Goal: Task Accomplishment & Management: Manage account settings

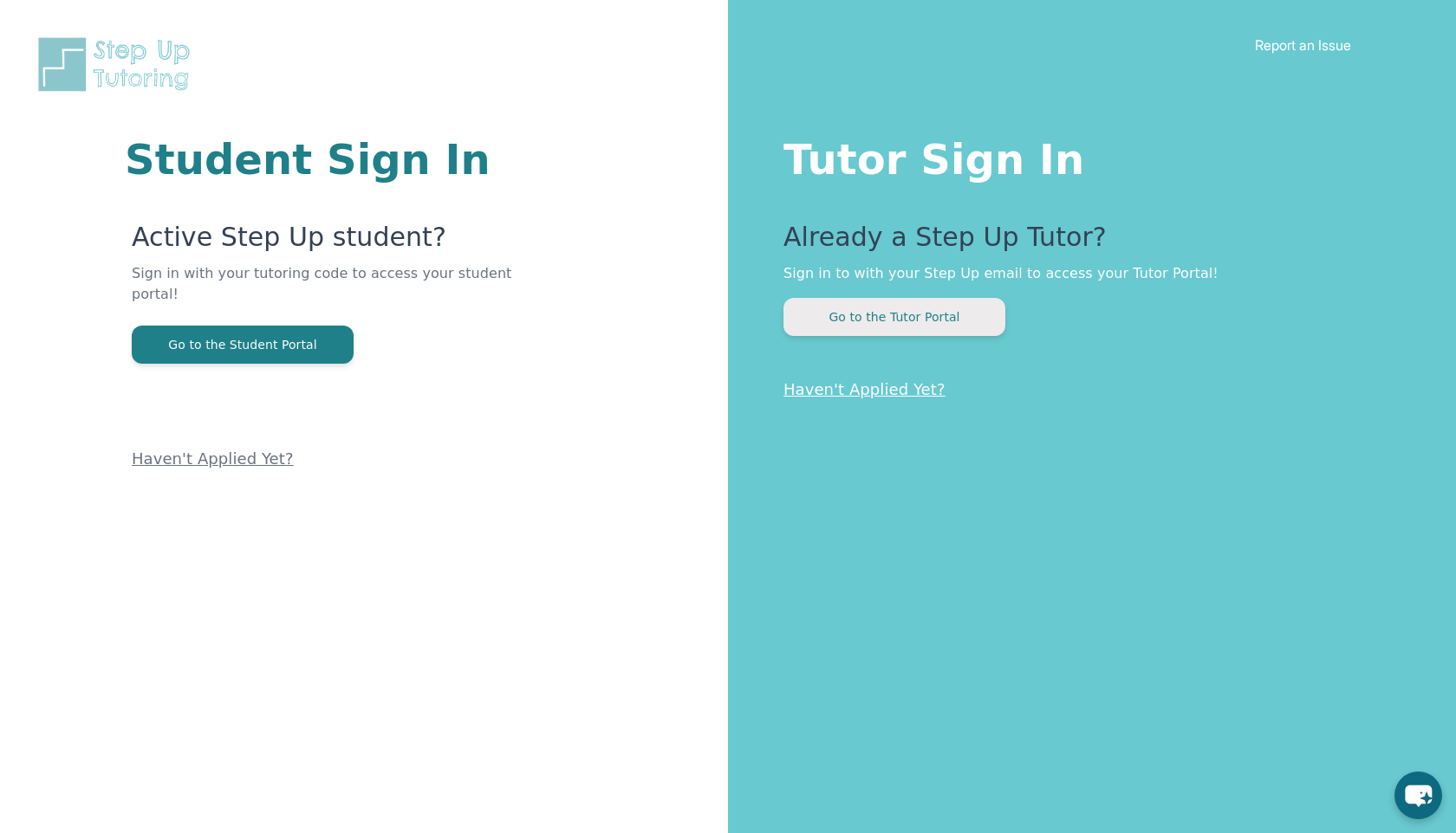
click at [976, 317] on button "Go to the Tutor Portal" at bounding box center [894, 317] width 222 height 39
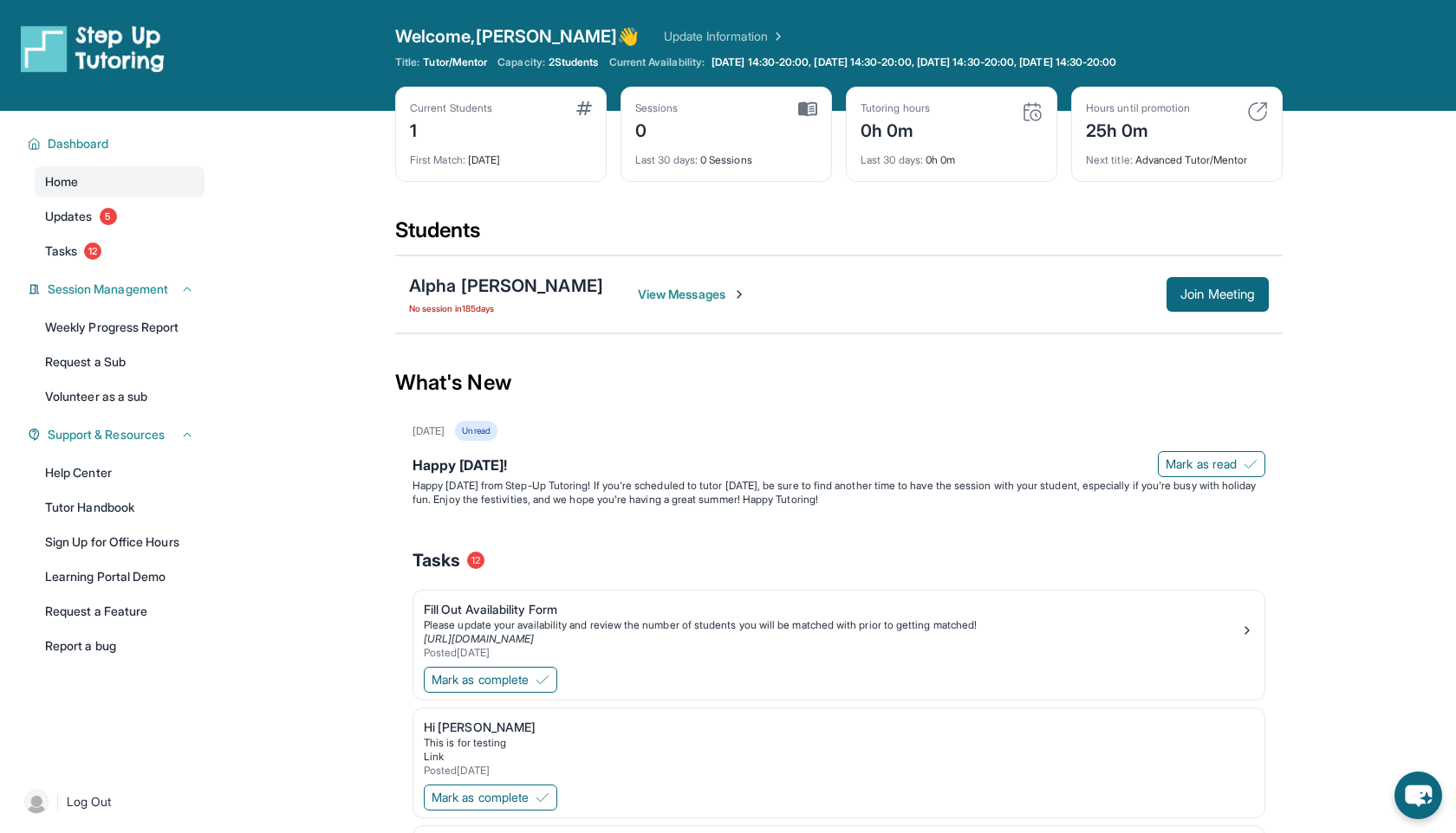
click at [664, 35] on link "Update Information" at bounding box center [724, 36] width 121 height 17
click at [66, 804] on span "Log Out" at bounding box center [89, 802] width 45 height 17
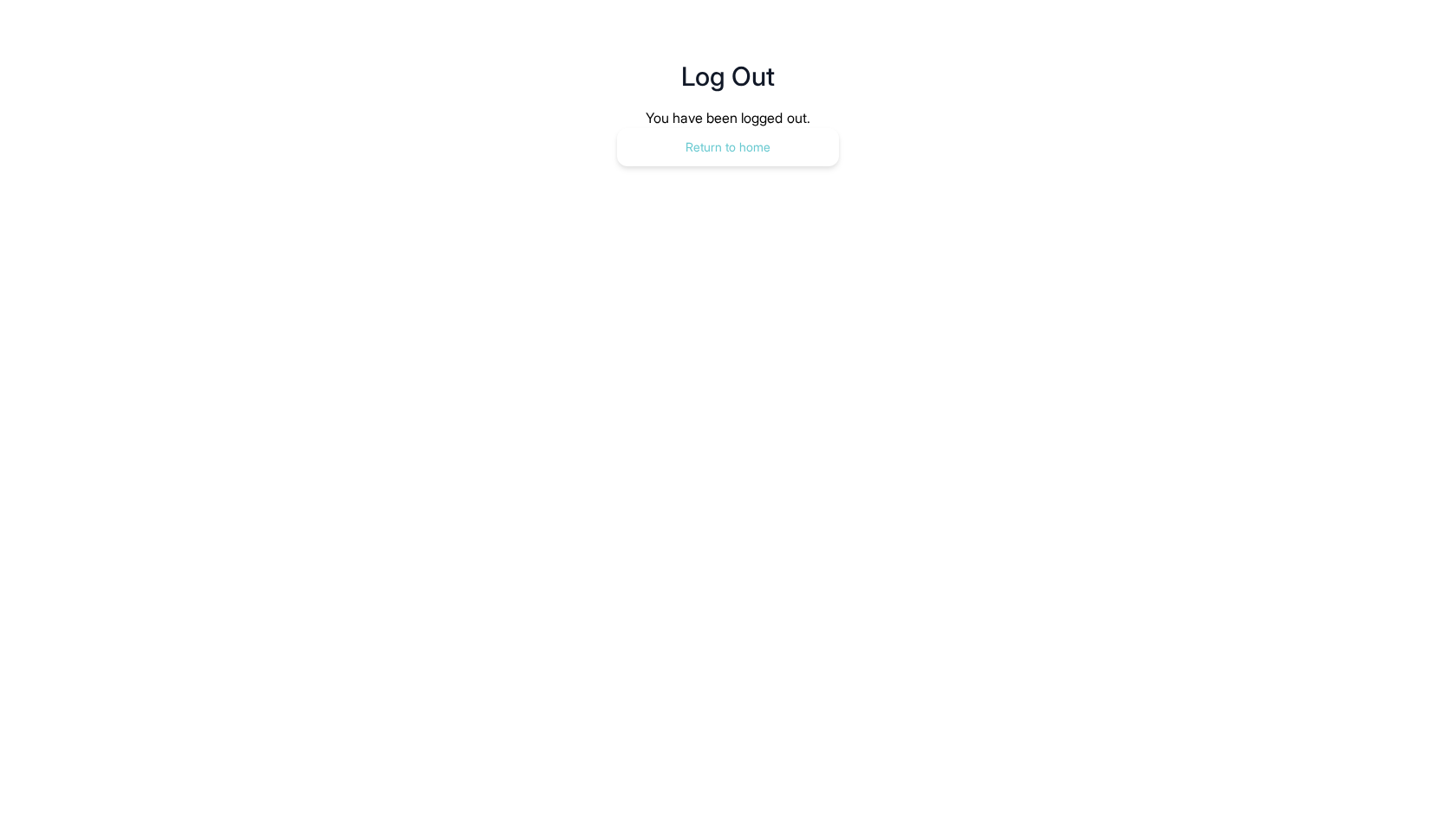
click at [744, 163] on button "Return to home" at bounding box center [728, 147] width 222 height 39
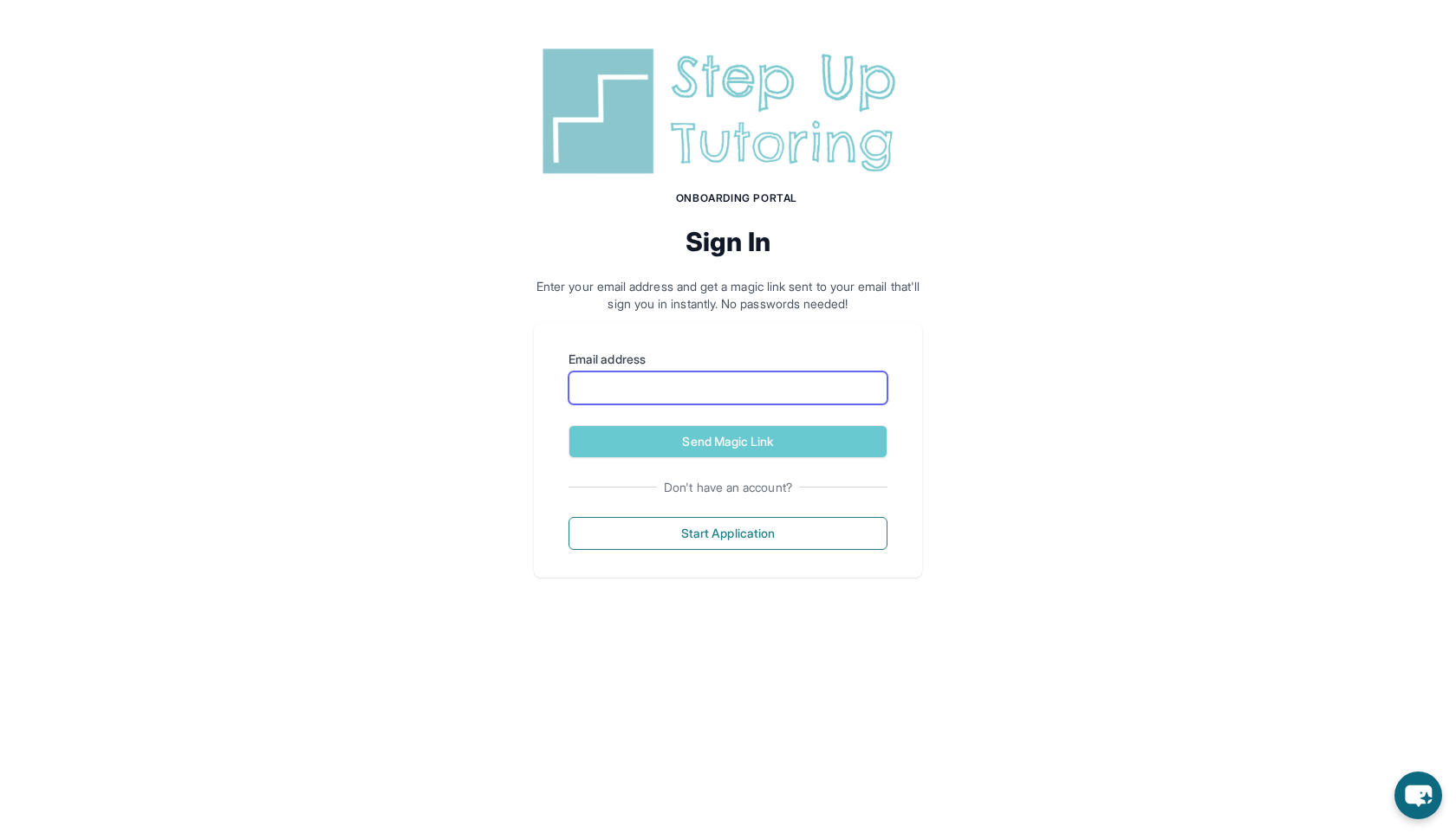
click at [656, 400] on input "Email address" at bounding box center [728, 387] width 318 height 33
type input "**********"
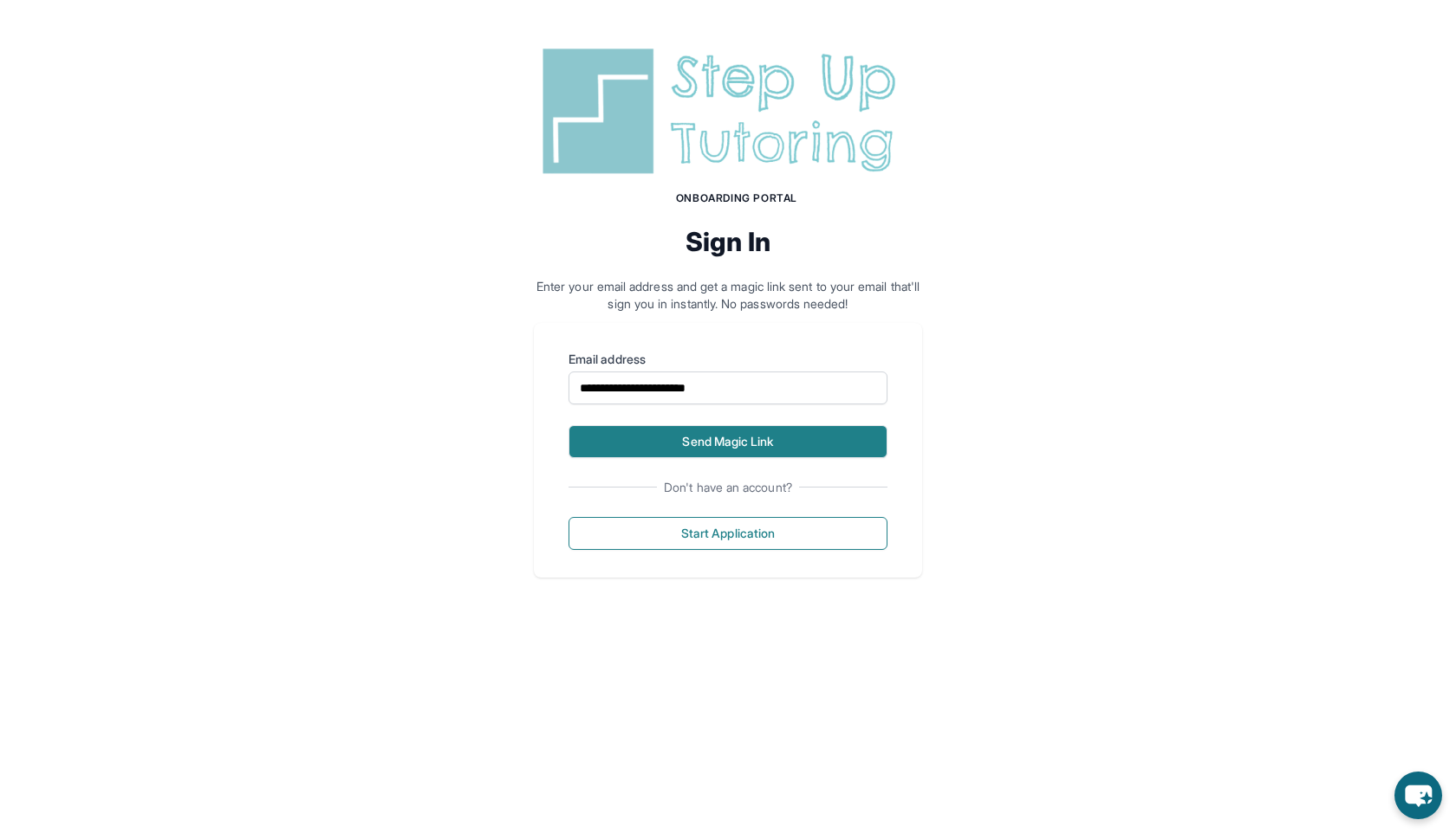
click at [658, 437] on button "Send Magic Link" at bounding box center [728, 441] width 318 height 33
